Goal: Information Seeking & Learning: Learn about a topic

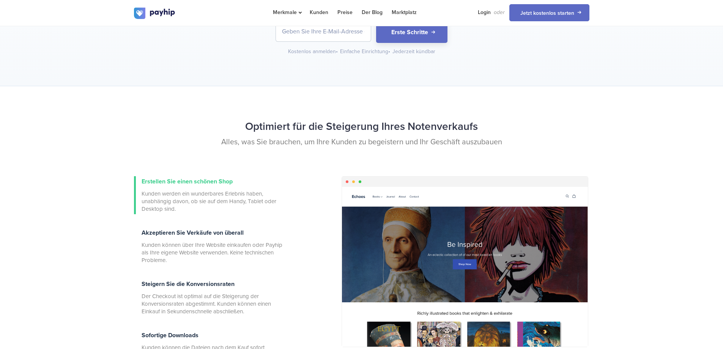
click at [622, 123] on div "Optimiert für die Steigerung Ihres Notenverkaufs Alles, was Sie brauchen, um Ih…" at bounding box center [361, 249] width 723 height 326
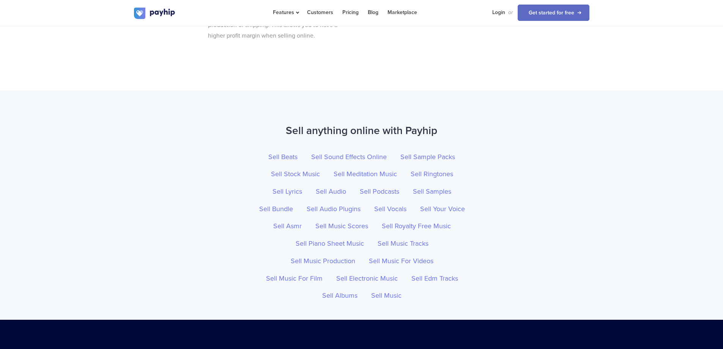
scroll to position [2552, 0]
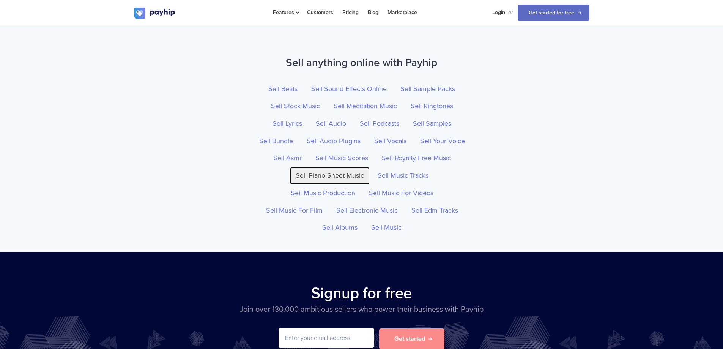
click at [311, 167] on link "Sell Piano Sheet Music" at bounding box center [330, 175] width 80 height 17
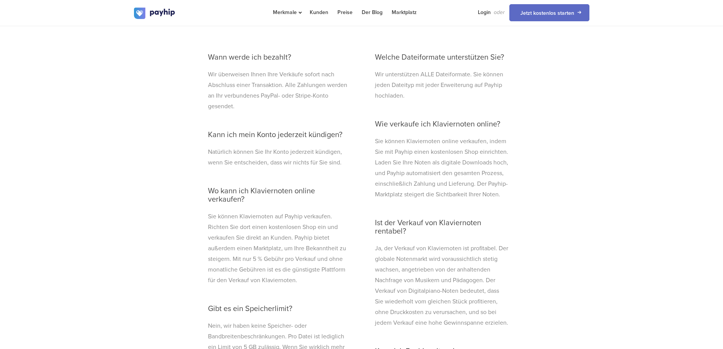
scroll to position [2202, 0]
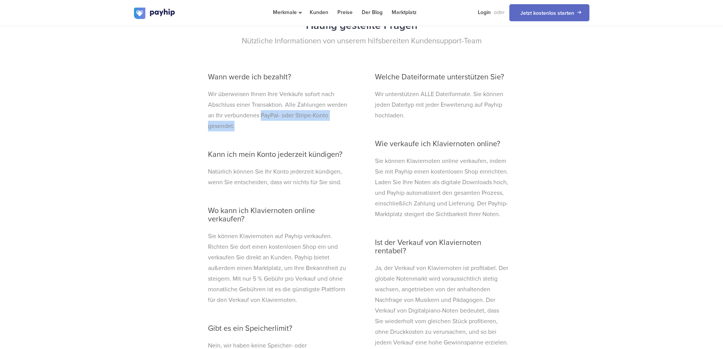
drag, startPoint x: 256, startPoint y: 125, endPoint x: 262, endPoint y: 115, distance: 11.9
click at [262, 115] on p "Wir überweisen Ihnen Ihre Verkäufe sofort nach Abschluss einer Transaktion. All…" at bounding box center [278, 110] width 140 height 43
click at [262, 115] on font "Wir überweisen Ihnen Ihre Verkäufe sofort nach Abschluss einer Transaktion. All…" at bounding box center [277, 109] width 139 height 39
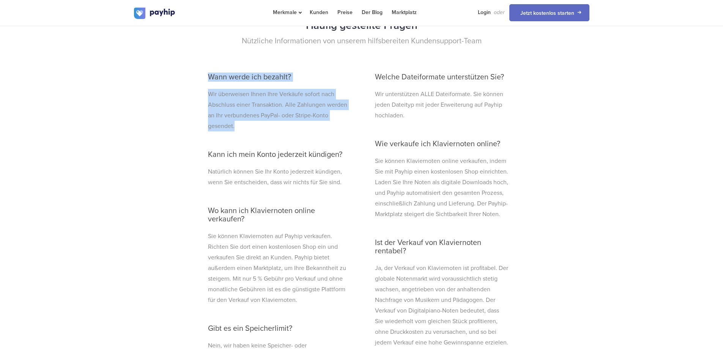
drag, startPoint x: 259, startPoint y: 123, endPoint x: 209, endPoint y: 73, distance: 70.9
click at [209, 73] on div "Wann werde ich bezahlt? Wir überweisen Ihnen Ihre Verkäufe sofort nach Abschlus…" at bounding box center [278, 352] width 152 height 574
click at [209, 73] on font "Wann werde ich bezahlt?" at bounding box center [249, 76] width 83 height 9
drag, startPoint x: 208, startPoint y: 75, endPoint x: 241, endPoint y: 120, distance: 55.3
click at [241, 120] on div "Wann werde ich bezahlt? Wir überweisen Ihnen Ihre Verkäufe sofort nach Abschlus…" at bounding box center [278, 352] width 152 height 574
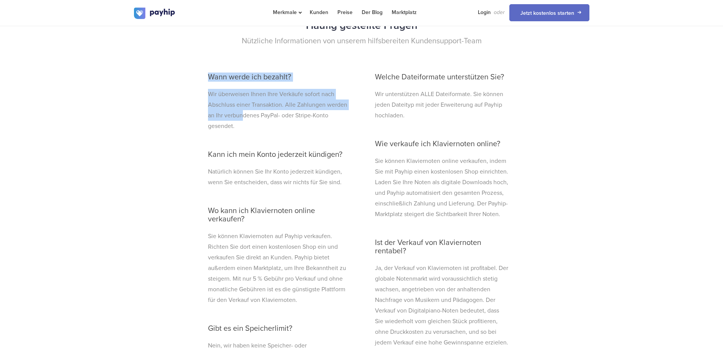
click at [241, 120] on p "Wir überweisen Ihnen Ihre Verkäufe sofort nach Abschluss einer Transaktion. All…" at bounding box center [278, 110] width 140 height 43
drag, startPoint x: 240, startPoint y: 126, endPoint x: 201, endPoint y: 76, distance: 63.9
click at [201, 76] on div "Häufig gestellte Fragen Nützliche Informationen von unserem hilfsbereiten Kunde…" at bounding box center [361, 341] width 455 height 650
drag, startPoint x: 204, startPoint y: 76, endPoint x: 247, endPoint y: 125, distance: 65.7
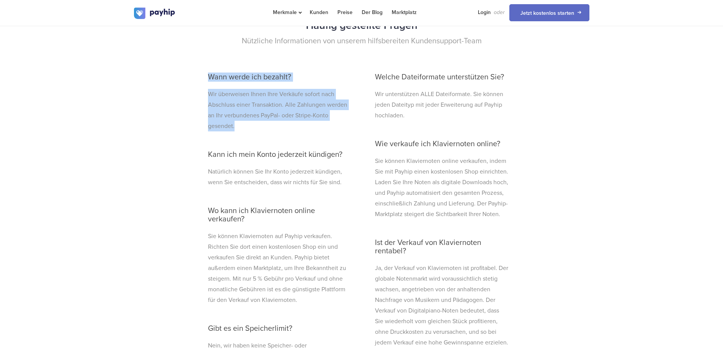
click at [247, 125] on div "Wann werde ich bezahlt? Wir überweisen Ihnen Ihre Verkäufe sofort nach Abschlus…" at bounding box center [278, 352] width 152 height 574
click at [247, 125] on p "Wir überweisen Ihnen Ihre Verkäufe sofort nach Abschluss einer Transaktion. All…" at bounding box center [278, 110] width 140 height 43
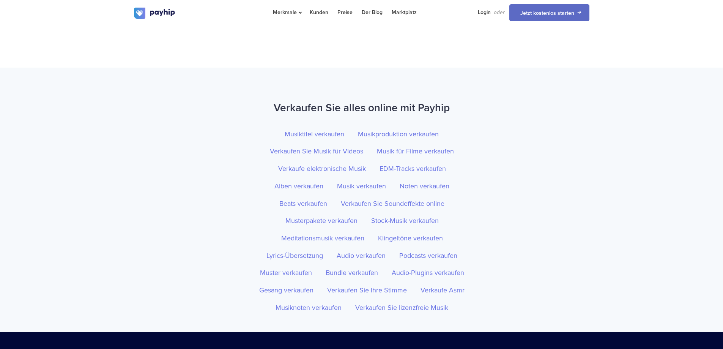
scroll to position [2801, 0]
